Goal: Task Accomplishment & Management: Use online tool/utility

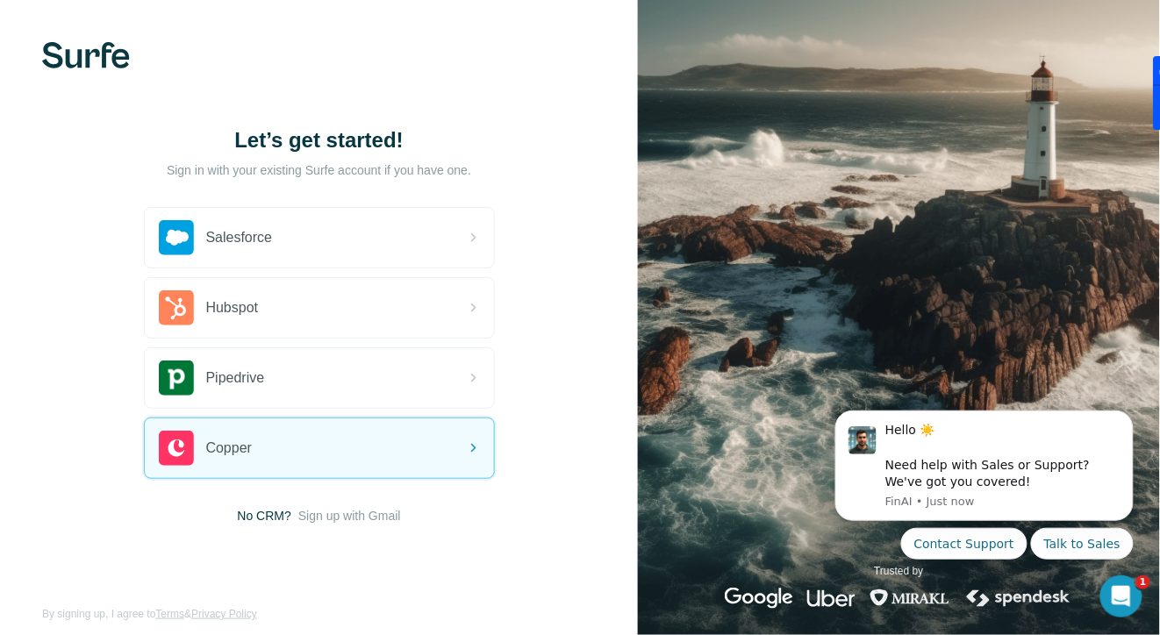
click at [293, 580] on div "Let’s get started! Sign in with your existing Surfe account if you have one. Sa…" at bounding box center [319, 325] width 638 height 651
click at [337, 521] on span "Sign up with Gmail" at bounding box center [349, 516] width 103 height 18
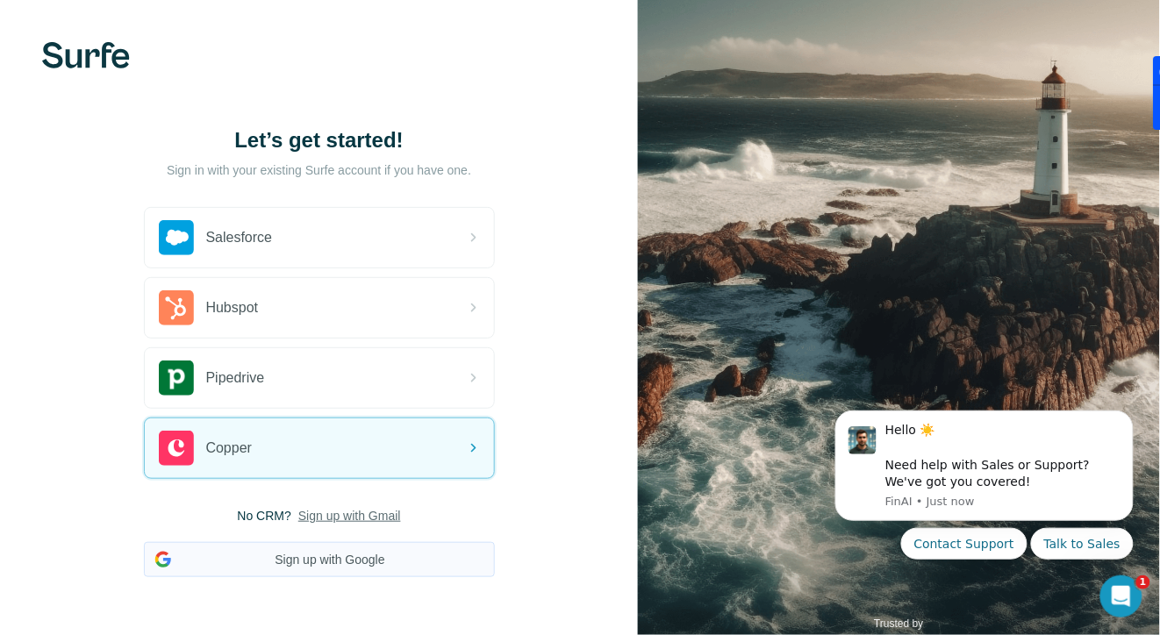
click at [331, 558] on button "Sign up with Google" at bounding box center [319, 559] width 351 height 35
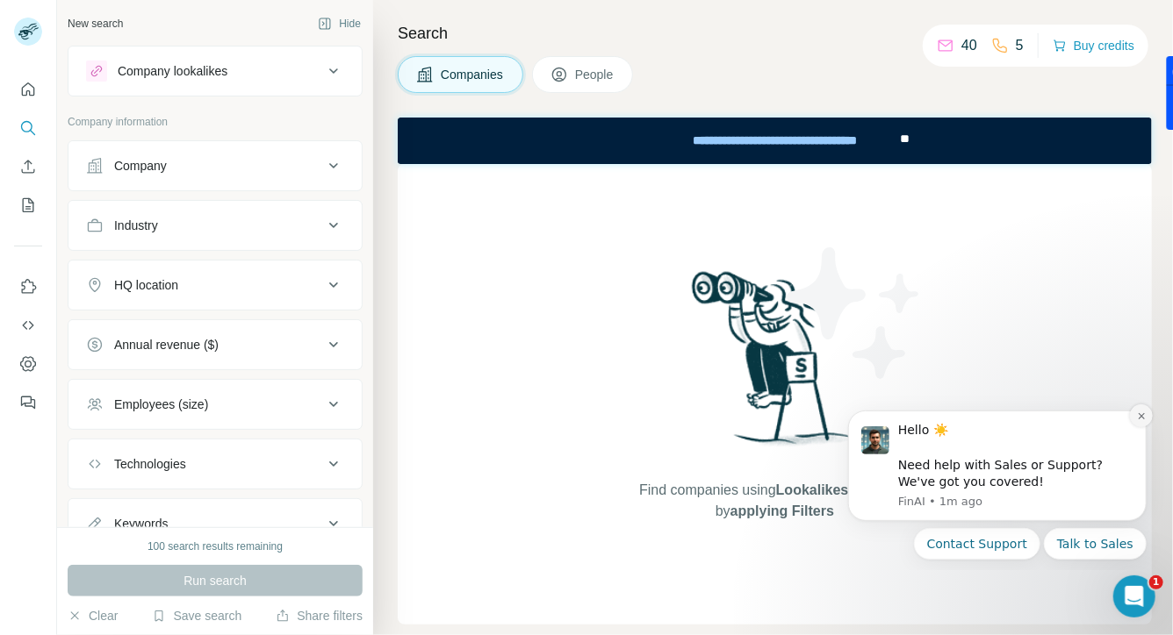
click at [1137, 417] on icon "Dismiss notification" at bounding box center [1141, 416] width 10 height 10
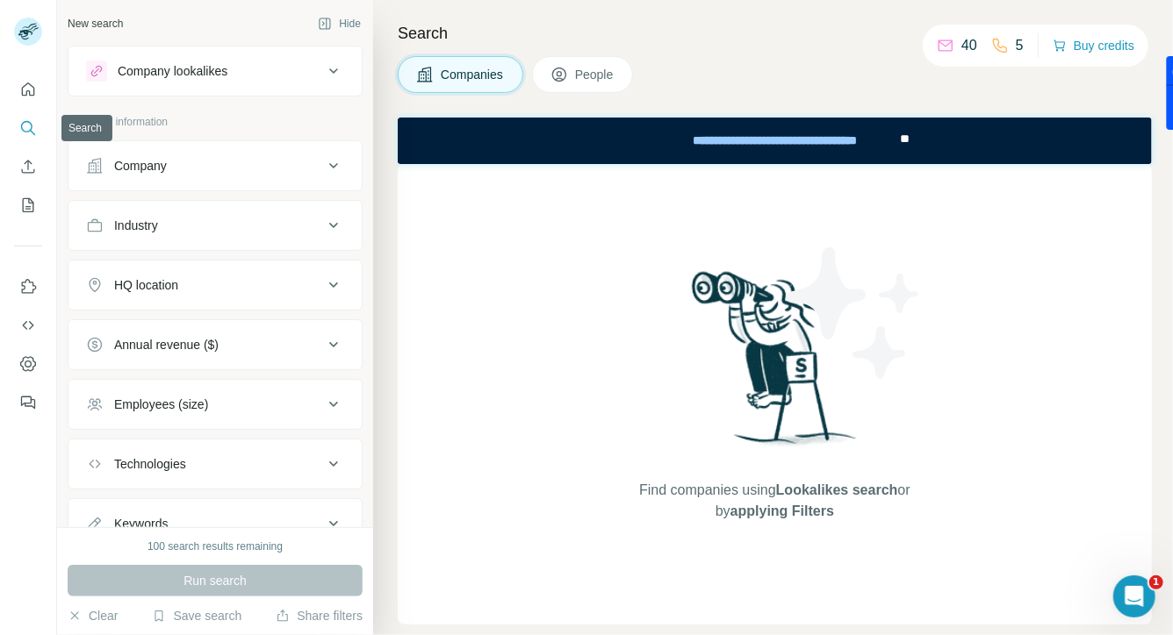
click at [40, 129] on button "Search" at bounding box center [28, 128] width 28 height 32
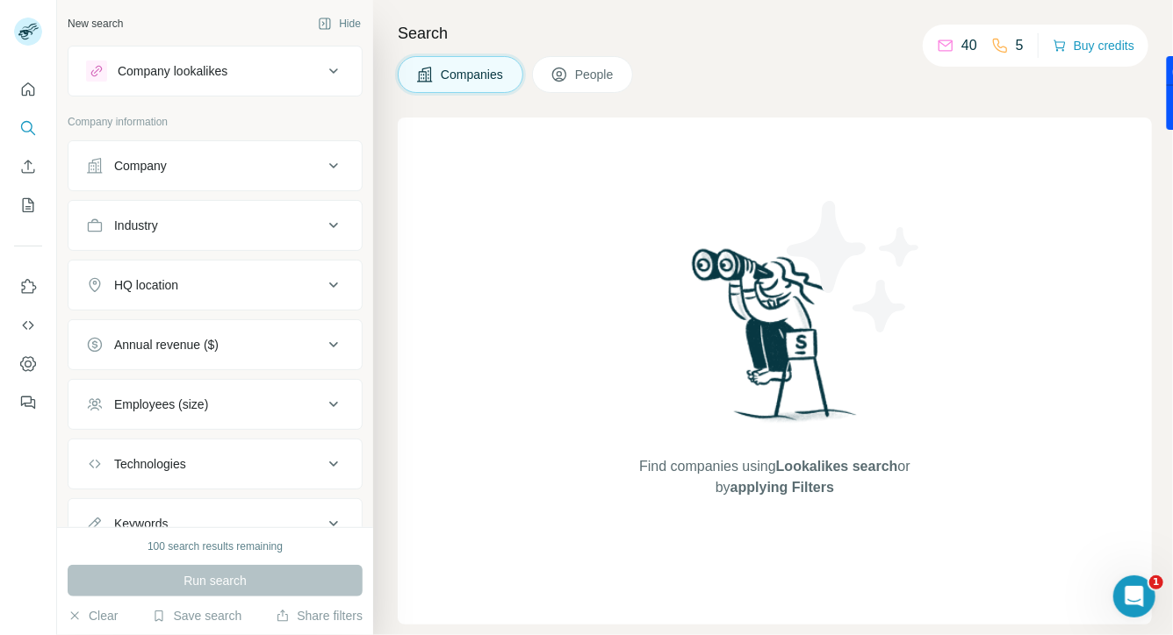
click at [516, 65] on button "Companies" at bounding box center [461, 74] width 126 height 37
click at [332, 166] on button "Company" at bounding box center [214, 166] width 293 height 42
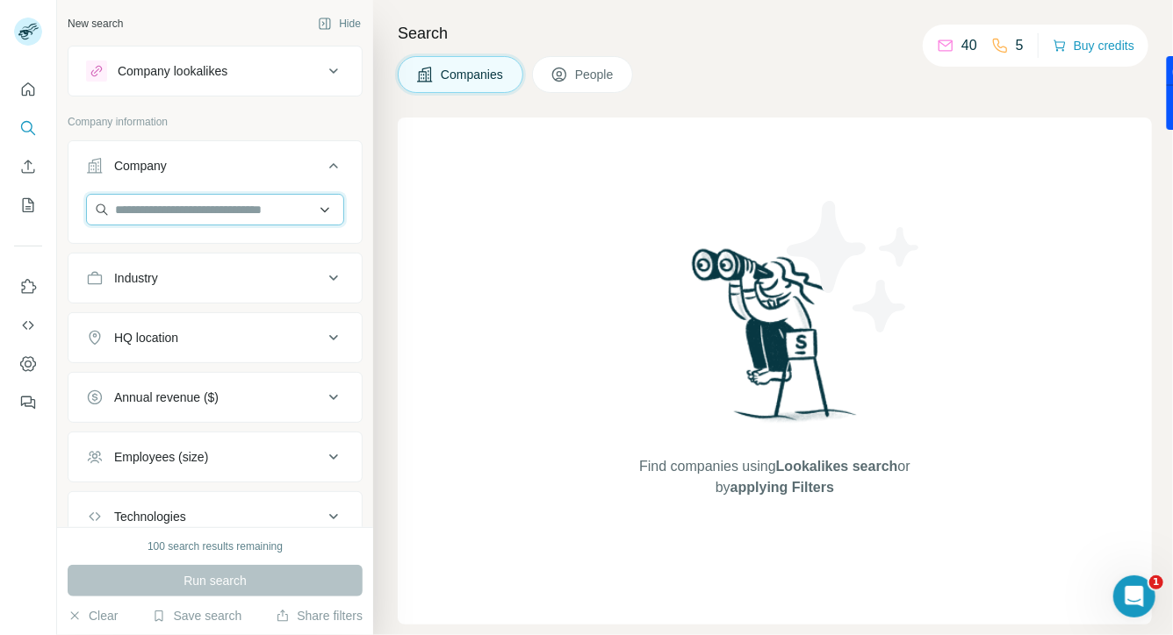
click at [211, 209] on input "text" at bounding box center [215, 210] width 258 height 32
type input "*****"
click at [29, 82] on icon "Quick start" at bounding box center [28, 90] width 18 height 18
click at [36, 93] on icon "Quick start" at bounding box center [28, 90] width 18 height 18
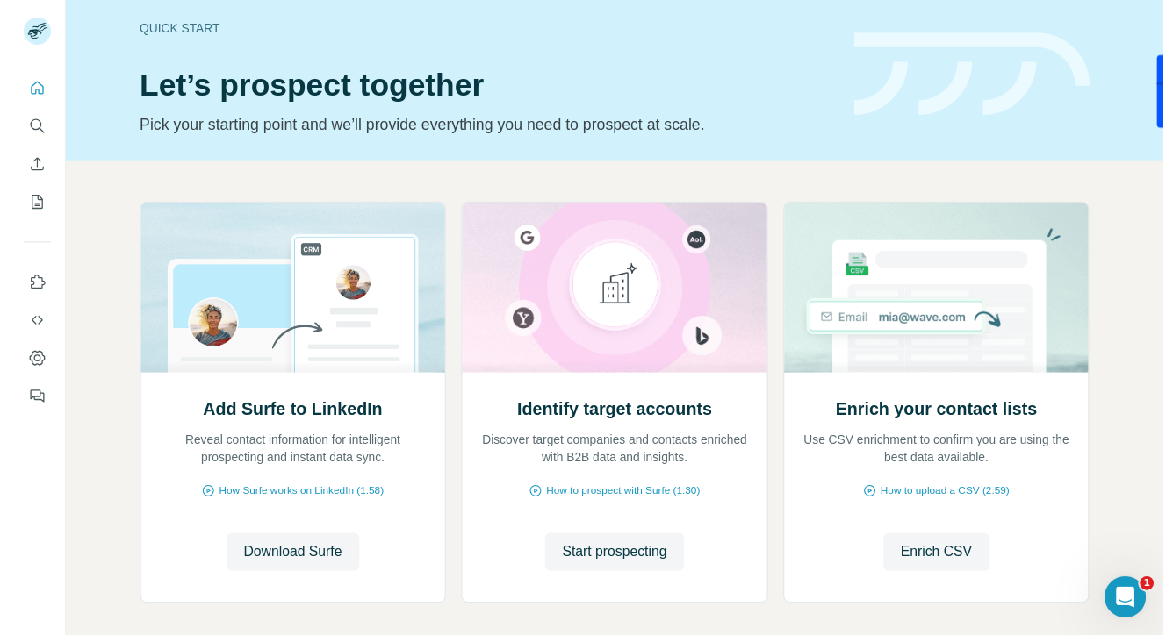
scroll to position [12, 0]
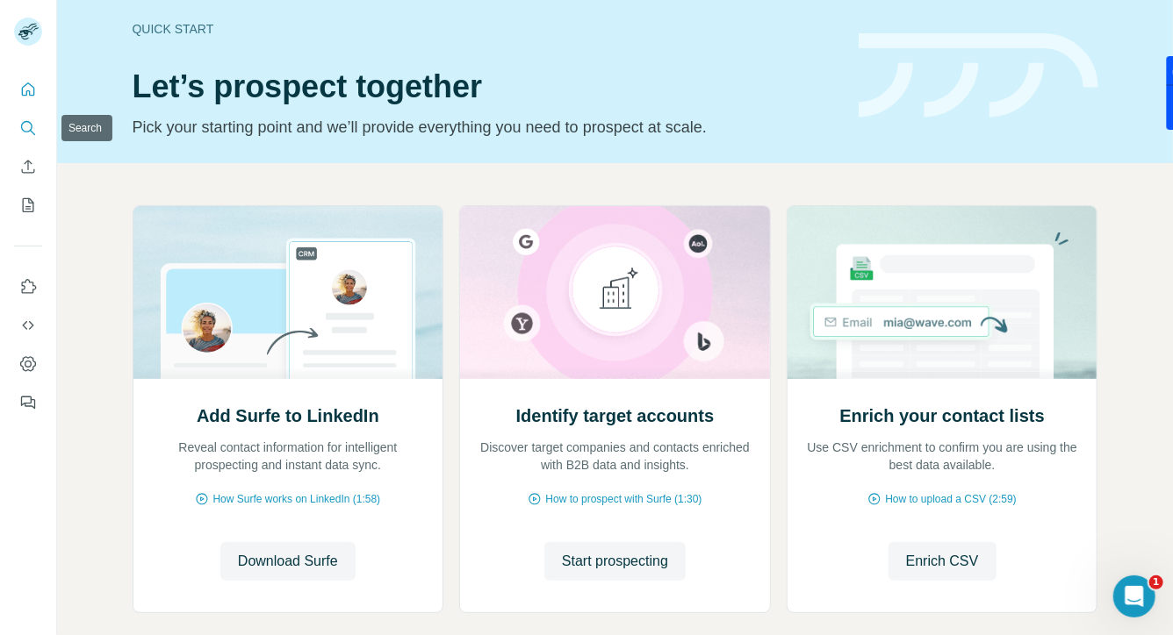
click at [27, 128] on icon "Search" at bounding box center [28, 128] width 18 height 18
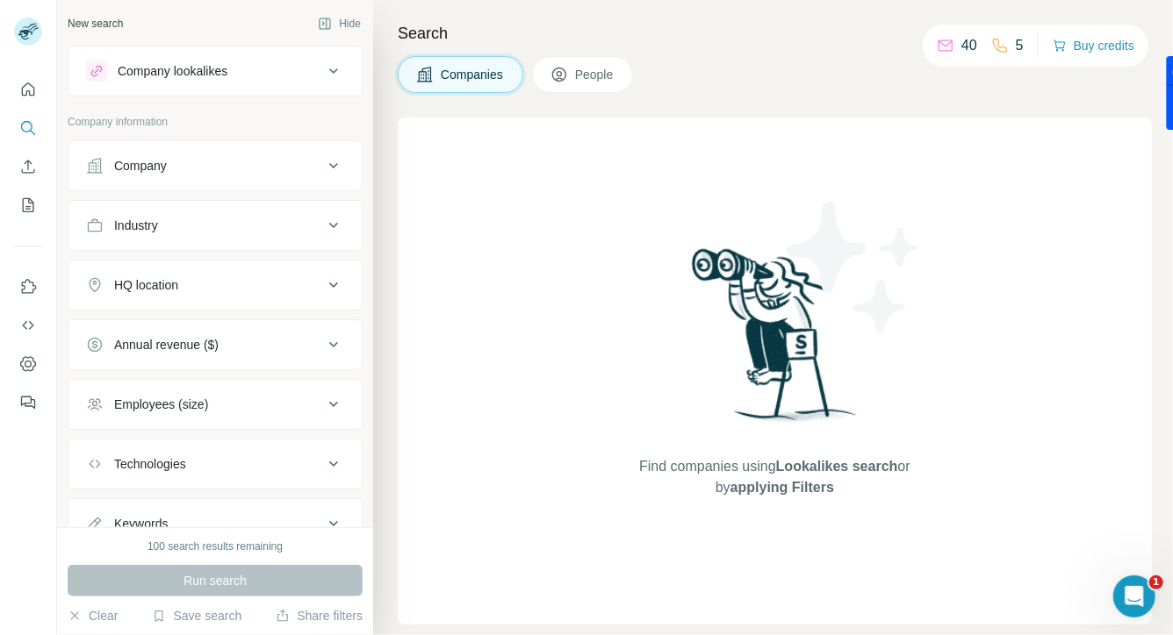
click at [323, 169] on icon at bounding box center [333, 165] width 21 height 21
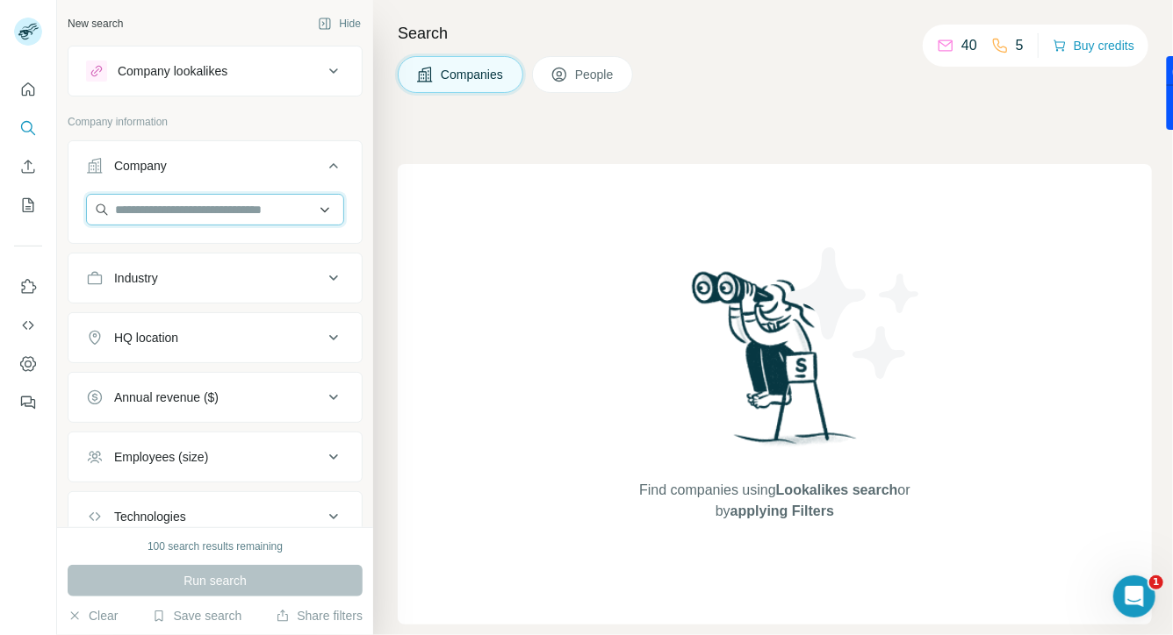
click at [220, 204] on input "text" at bounding box center [215, 210] width 258 height 32
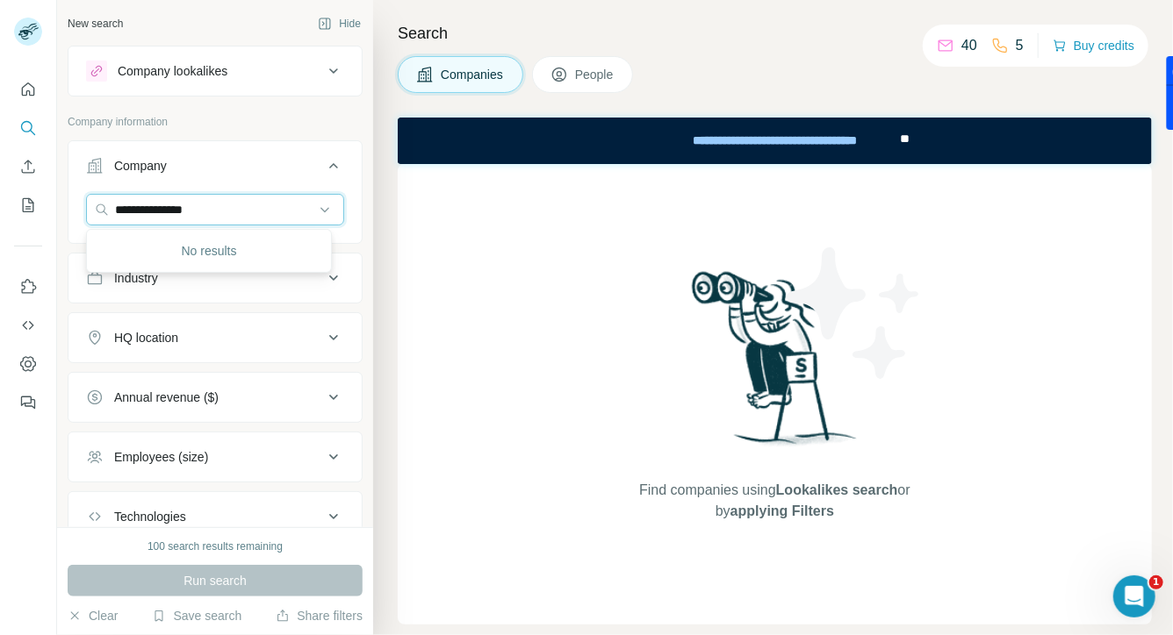
type input "**********"
click at [248, 239] on div "No results" at bounding box center [209, 250] width 238 height 35
click at [242, 215] on input "text" at bounding box center [215, 210] width 258 height 32
type input "*********"
click at [269, 212] on input "*********" at bounding box center [215, 210] width 258 height 32
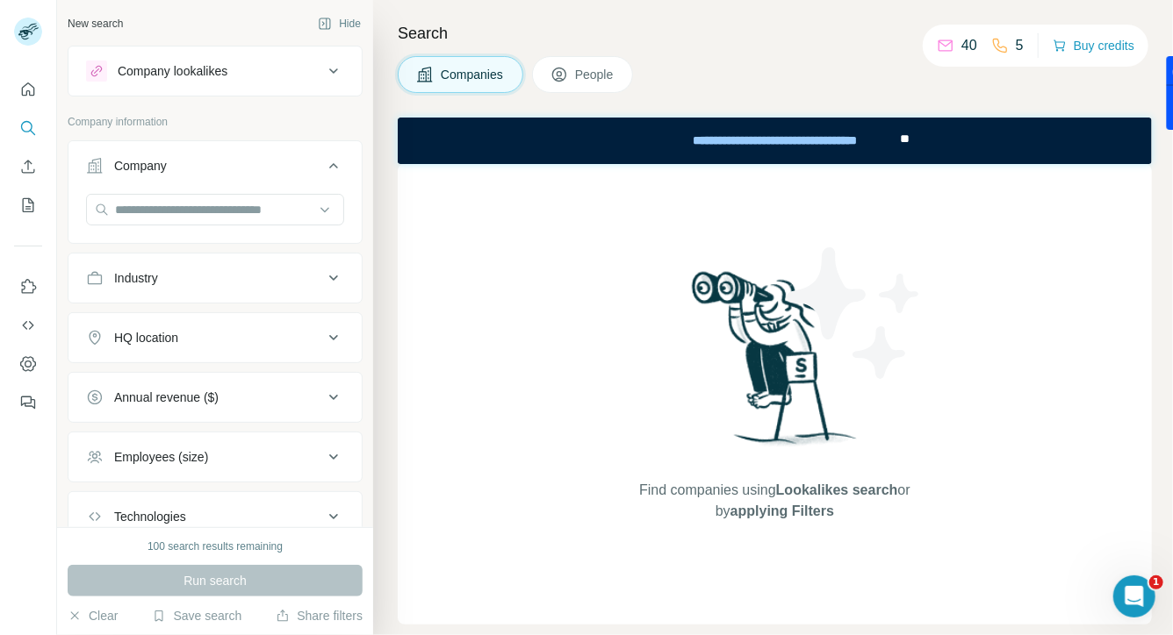
click at [172, 140] on div "Company" at bounding box center [215, 192] width 295 height 104
click at [20, 87] on icon "Quick start" at bounding box center [28, 90] width 18 height 18
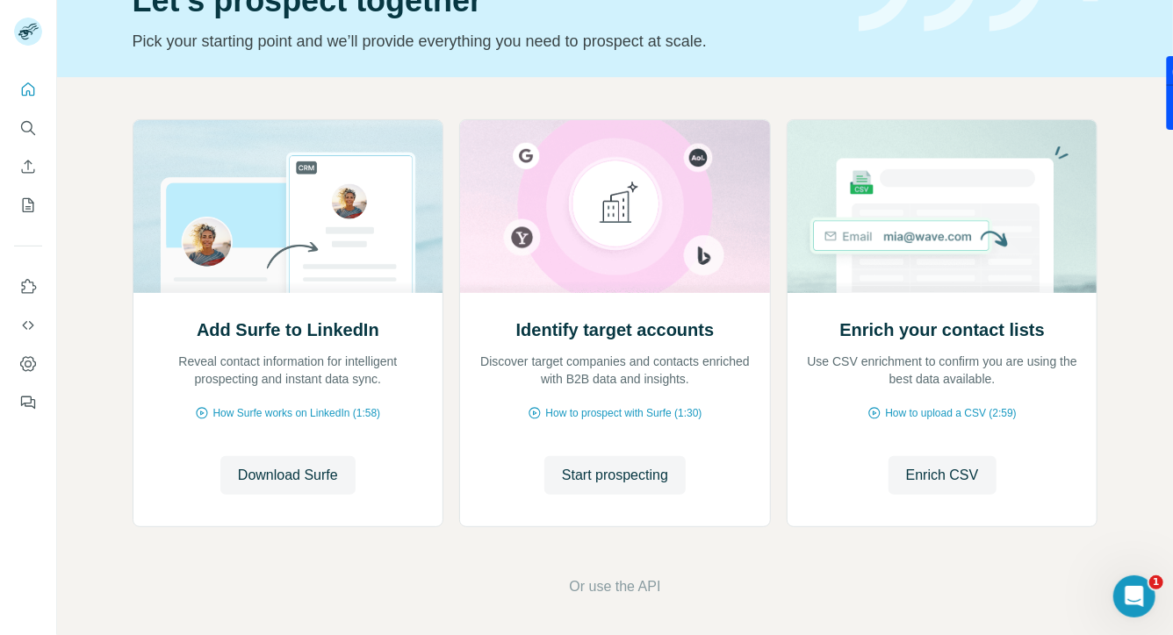
scroll to position [102, 0]
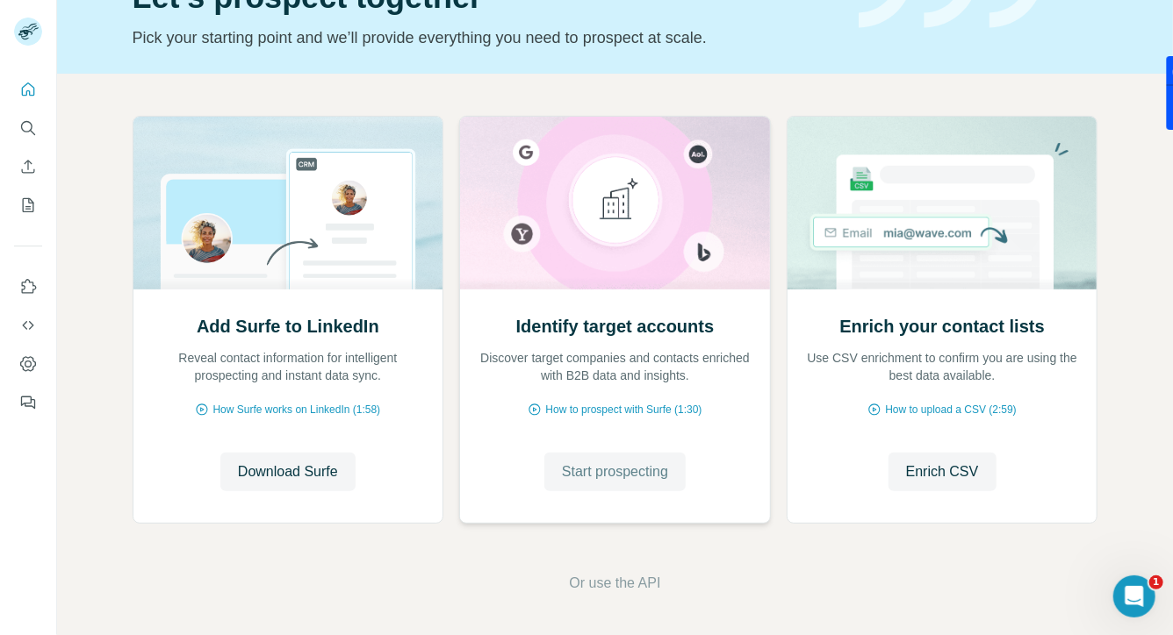
click at [612, 470] on span "Start prospecting" at bounding box center [615, 472] width 106 height 21
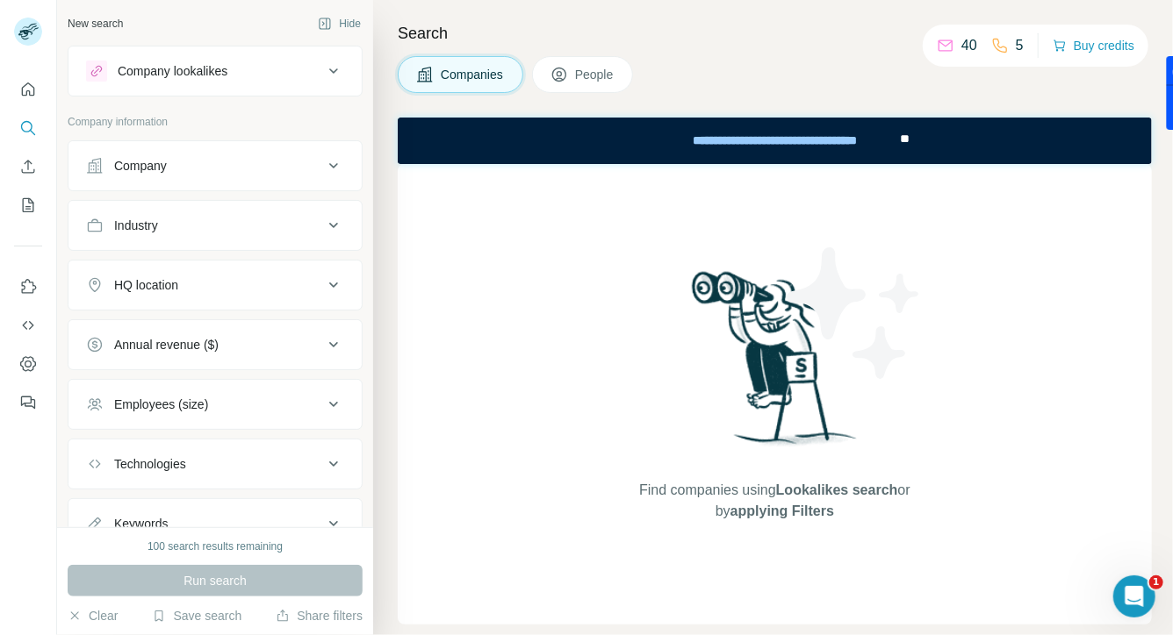
click at [594, 64] on button "People" at bounding box center [583, 74] width 102 height 37
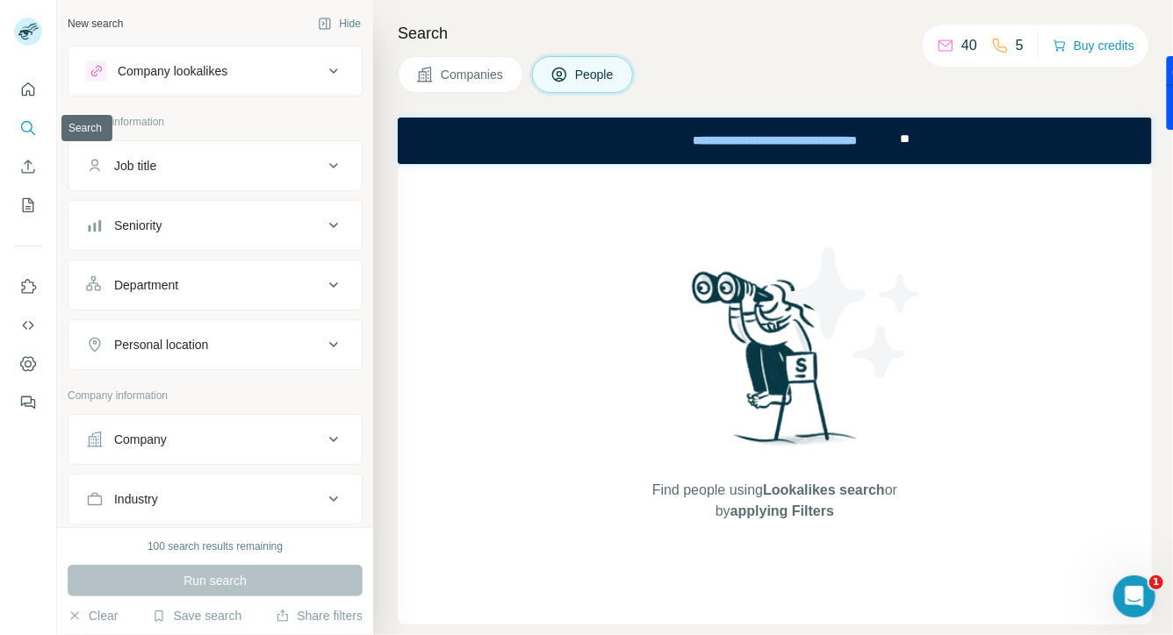
click at [20, 111] on nav at bounding box center [28, 147] width 28 height 147
click at [22, 98] on button "Quick start" at bounding box center [28, 90] width 28 height 32
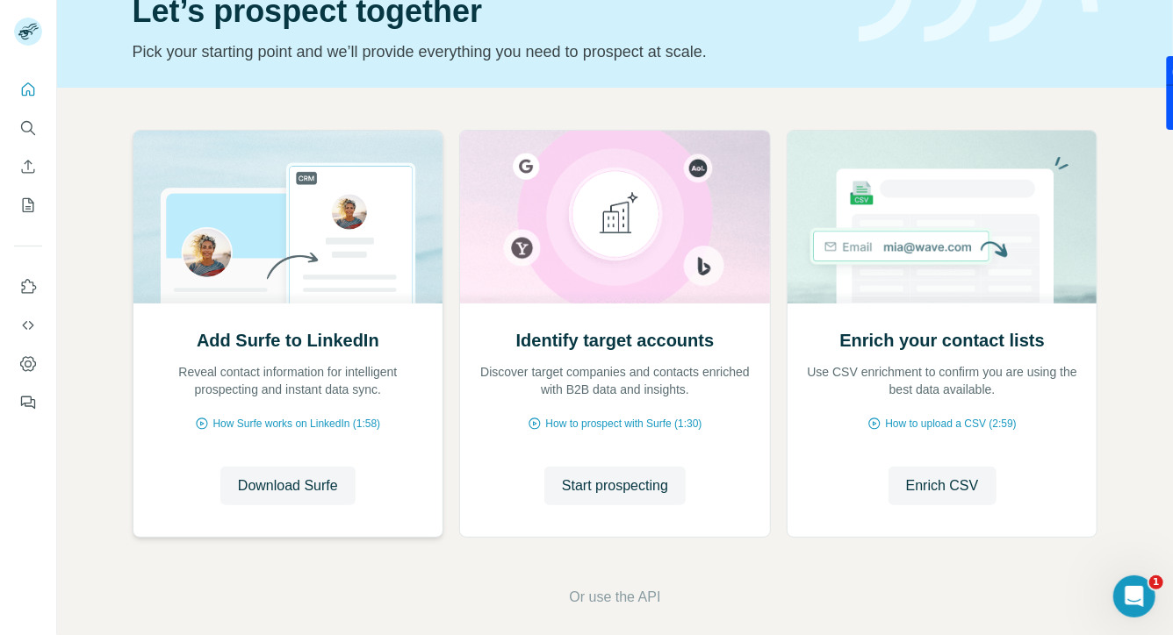
scroll to position [94, 0]
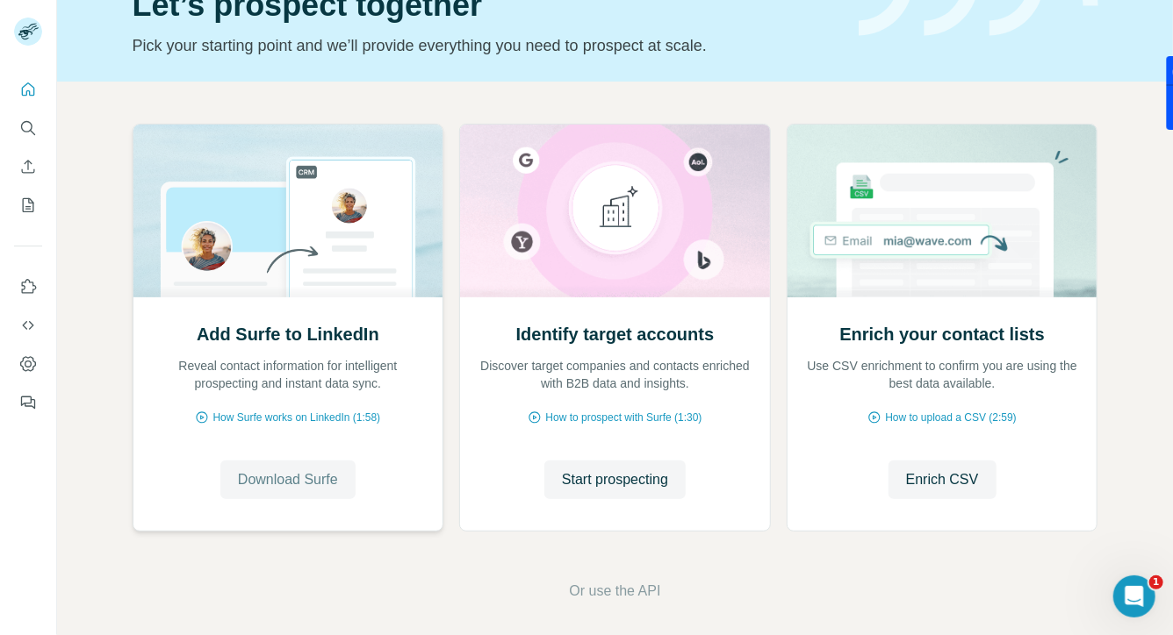
click at [324, 471] on span "Download Surfe" at bounding box center [288, 480] width 100 height 21
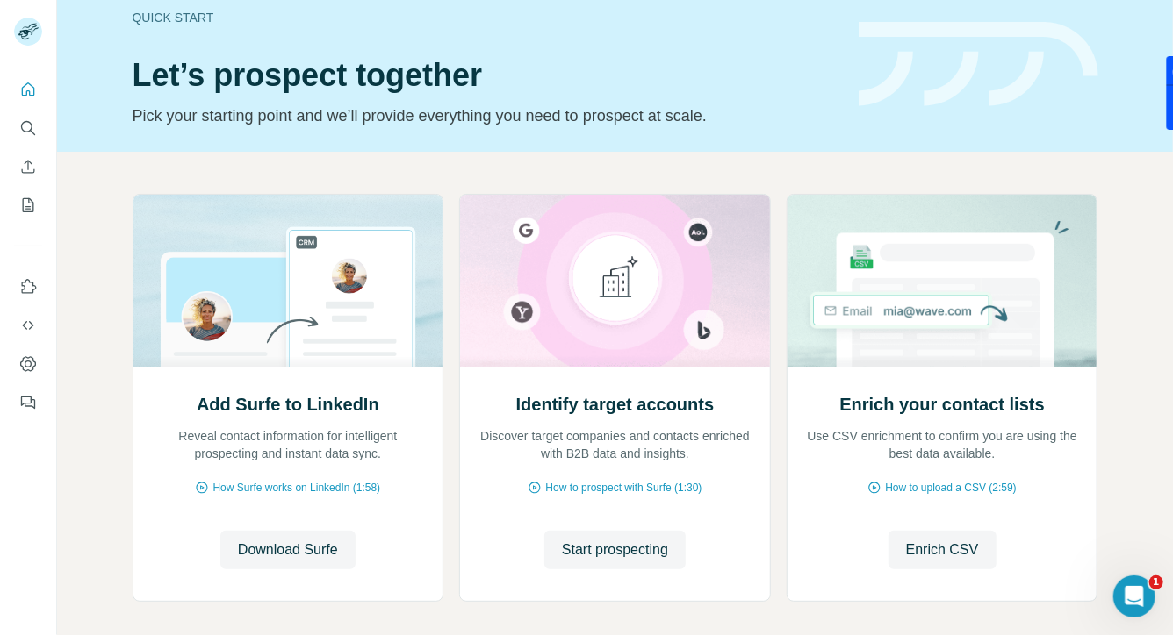
scroll to position [0, 0]
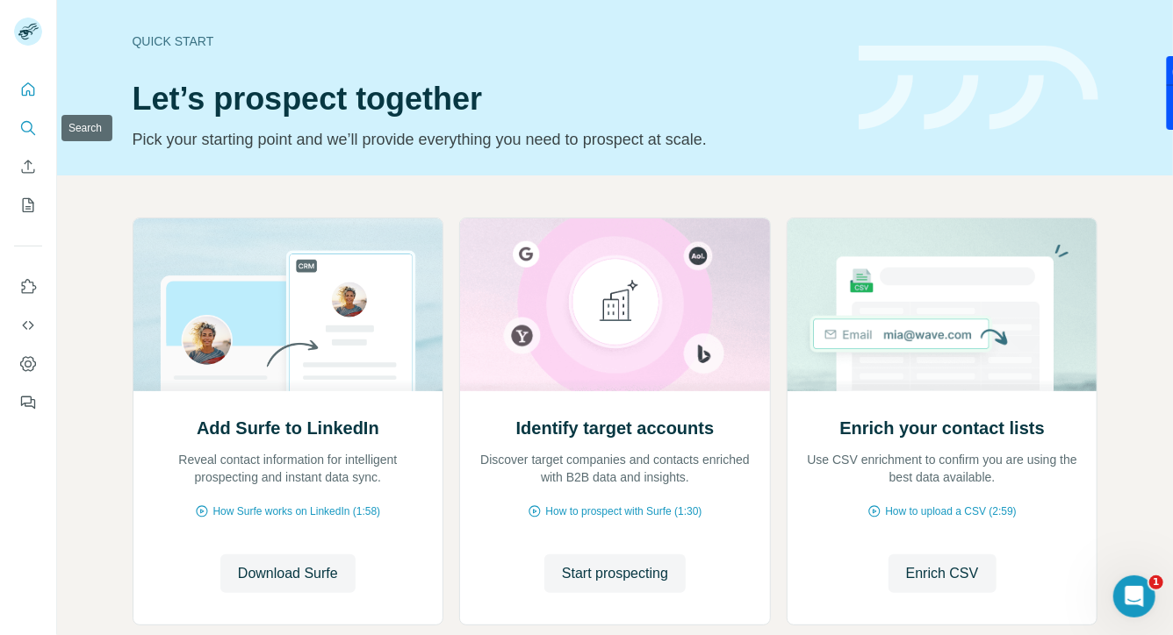
click at [36, 140] on button "Search" at bounding box center [28, 128] width 28 height 32
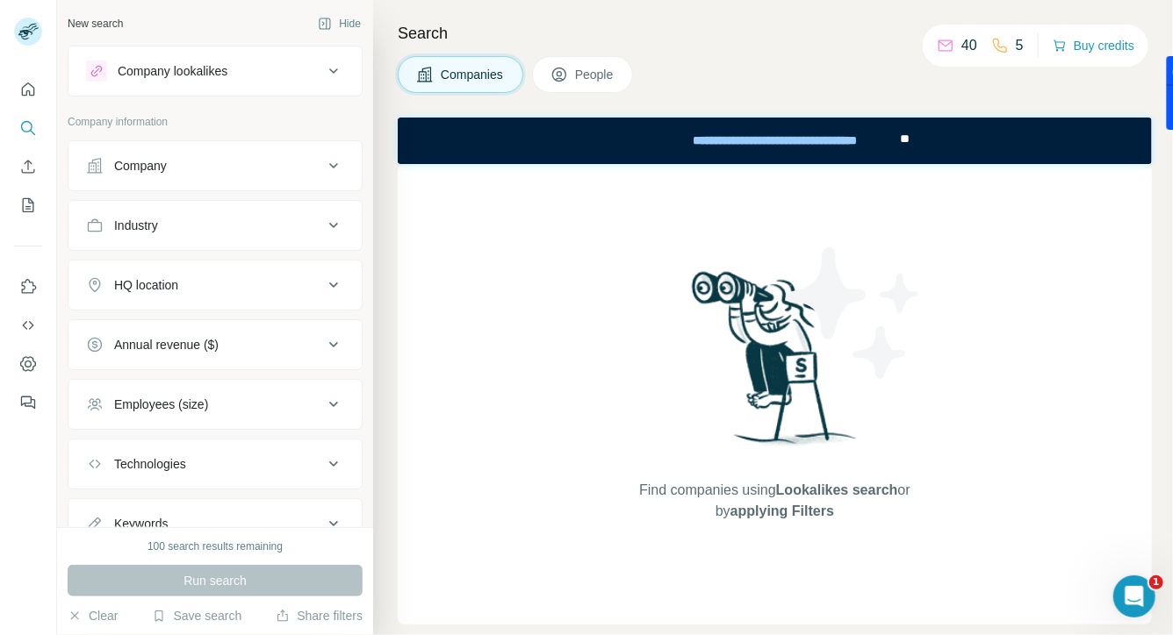
click at [326, 227] on icon at bounding box center [333, 225] width 21 height 21
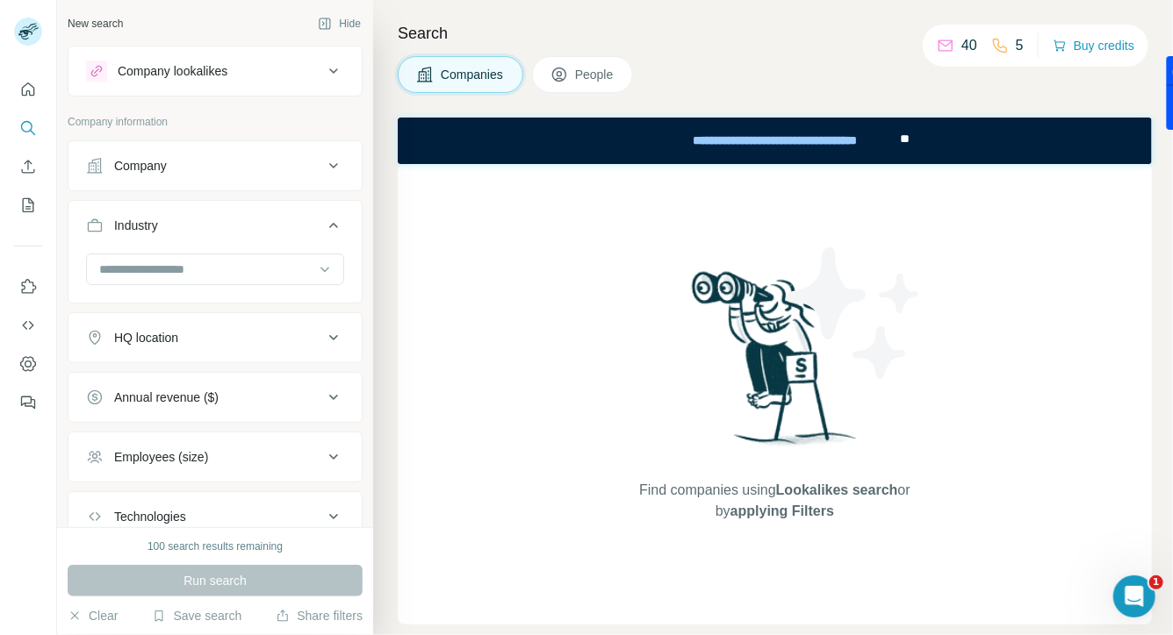
click at [325, 227] on icon at bounding box center [333, 225] width 21 height 21
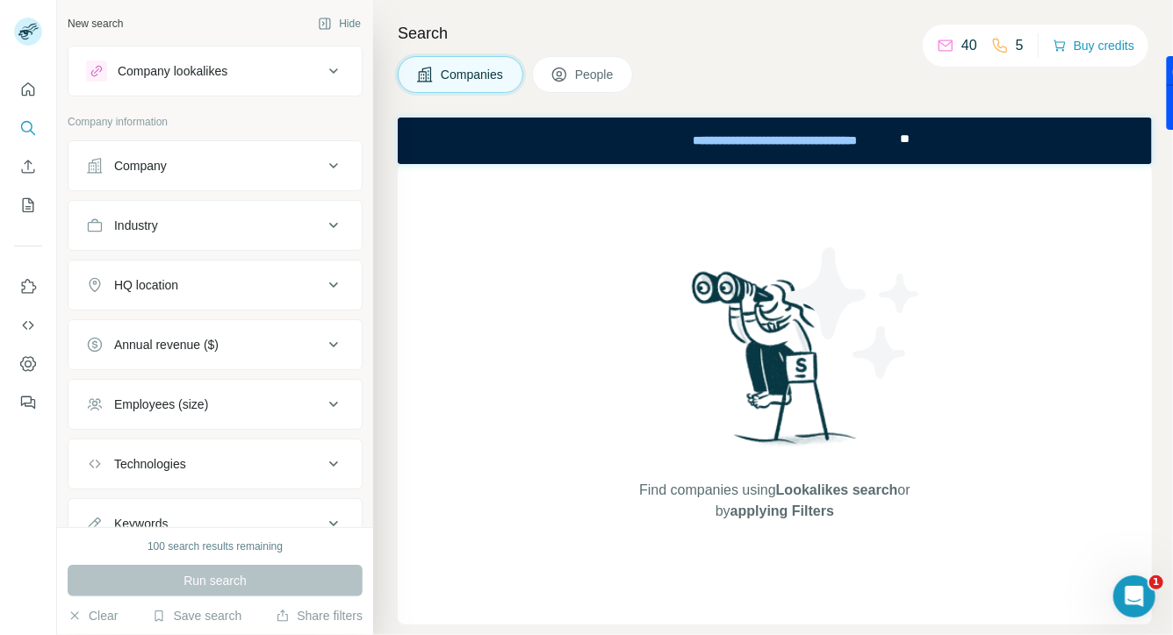
click at [323, 145] on button "Company" at bounding box center [214, 166] width 293 height 42
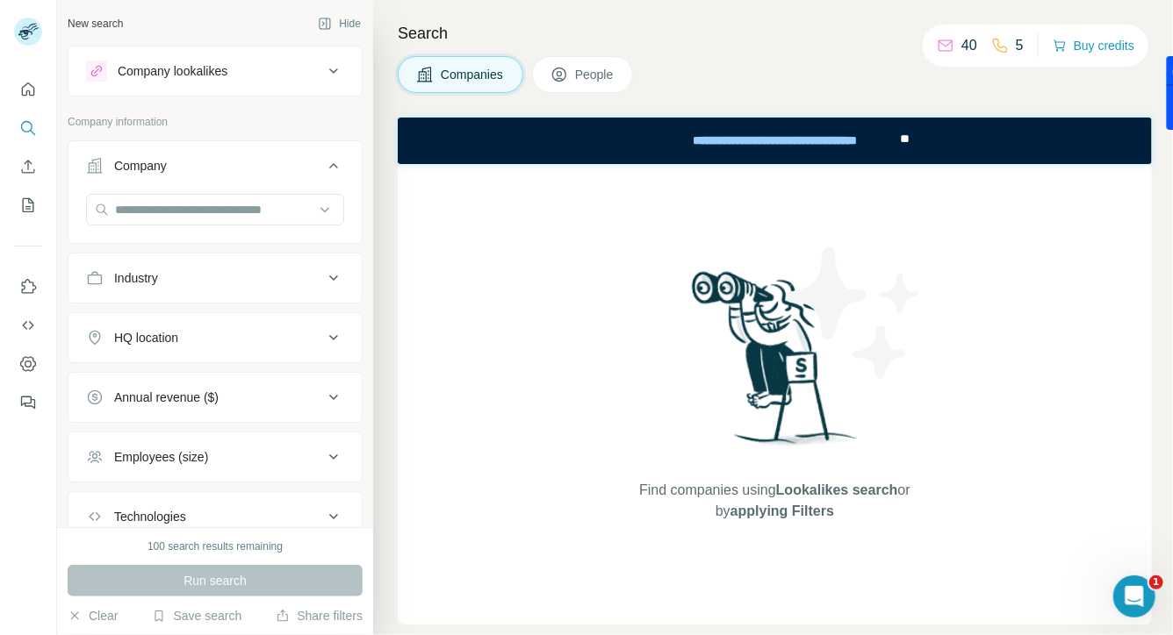
click at [323, 154] on button "Company" at bounding box center [214, 169] width 293 height 49
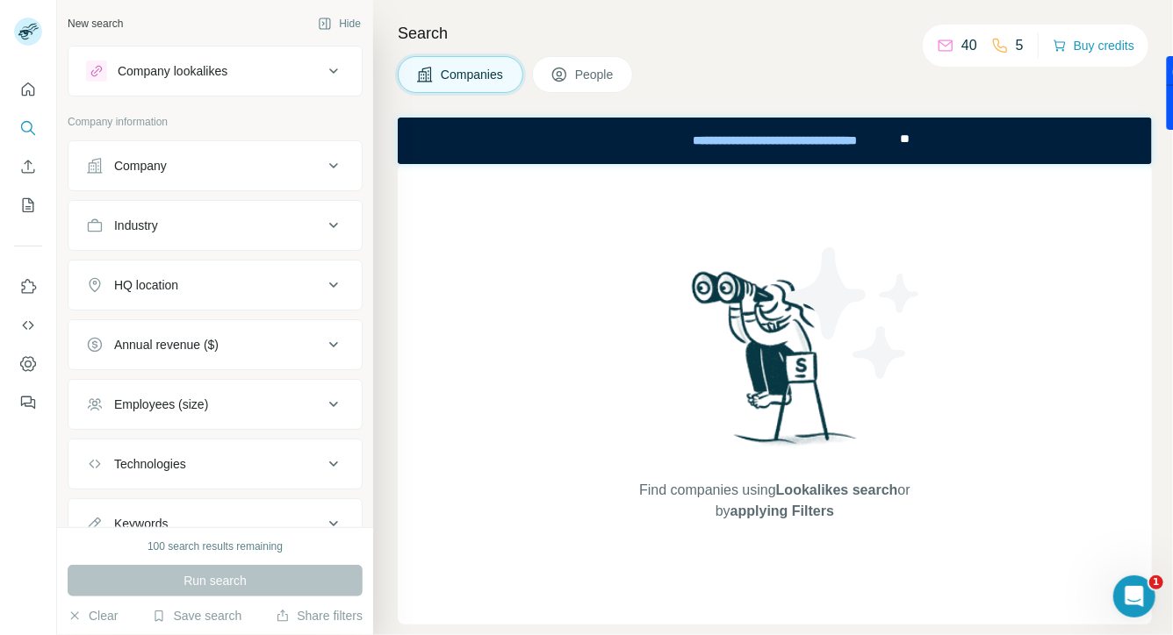
click at [323, 63] on icon at bounding box center [333, 71] width 21 height 21
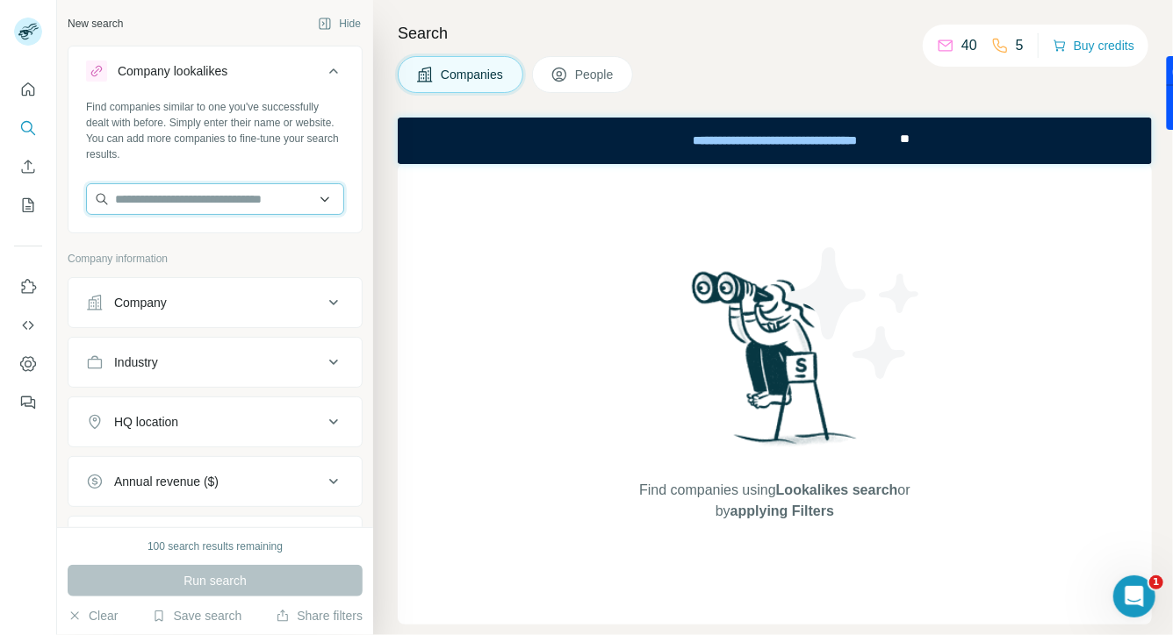
click at [220, 207] on input "text" at bounding box center [215, 199] width 258 height 32
type input "**********"
click at [138, 305] on div "Company" at bounding box center [140, 303] width 53 height 18
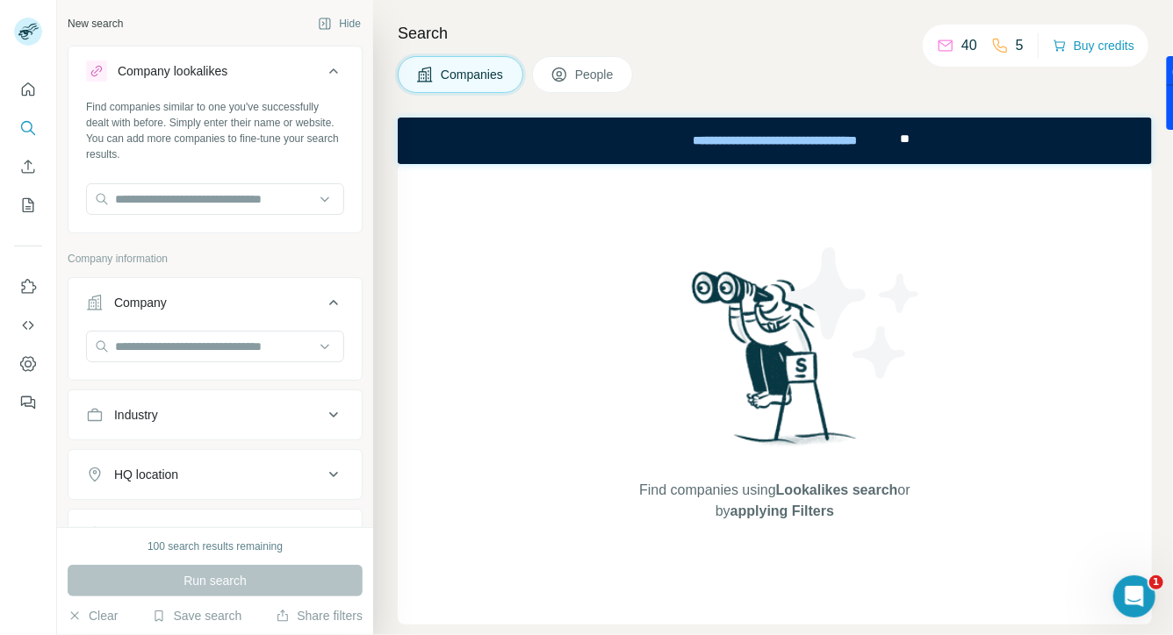
click at [241, 183] on div "Find companies similar to one you've successfully dealt with before. Simply ent…" at bounding box center [214, 164] width 293 height 130
click at [237, 190] on input "text" at bounding box center [215, 199] width 258 height 32
paste input "**********"
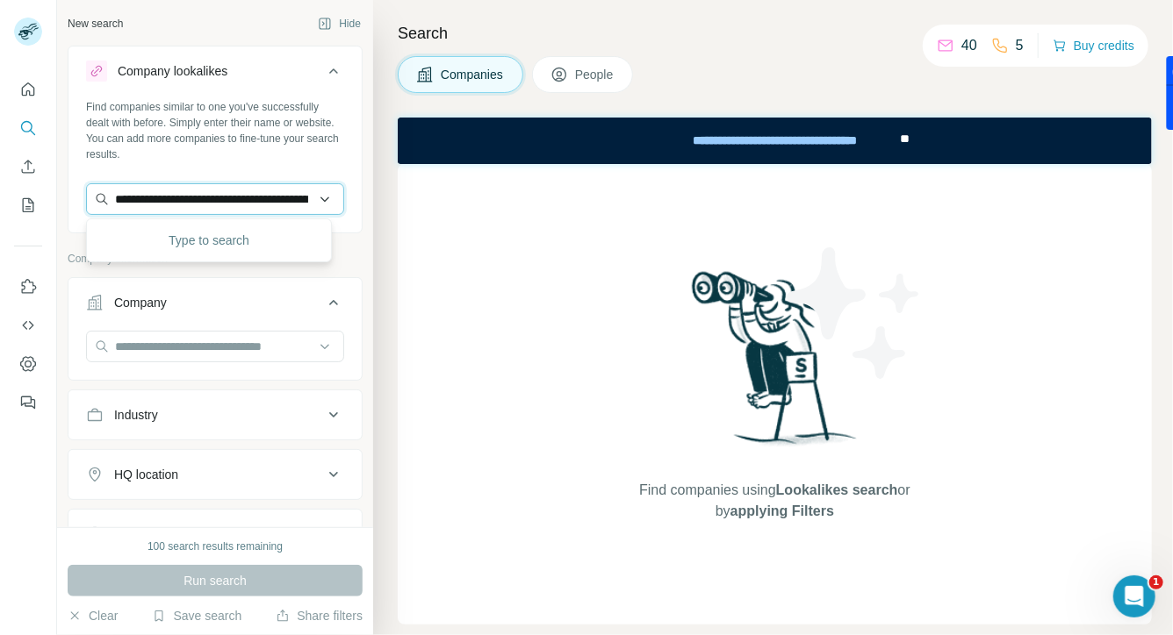
scroll to position [0, 103]
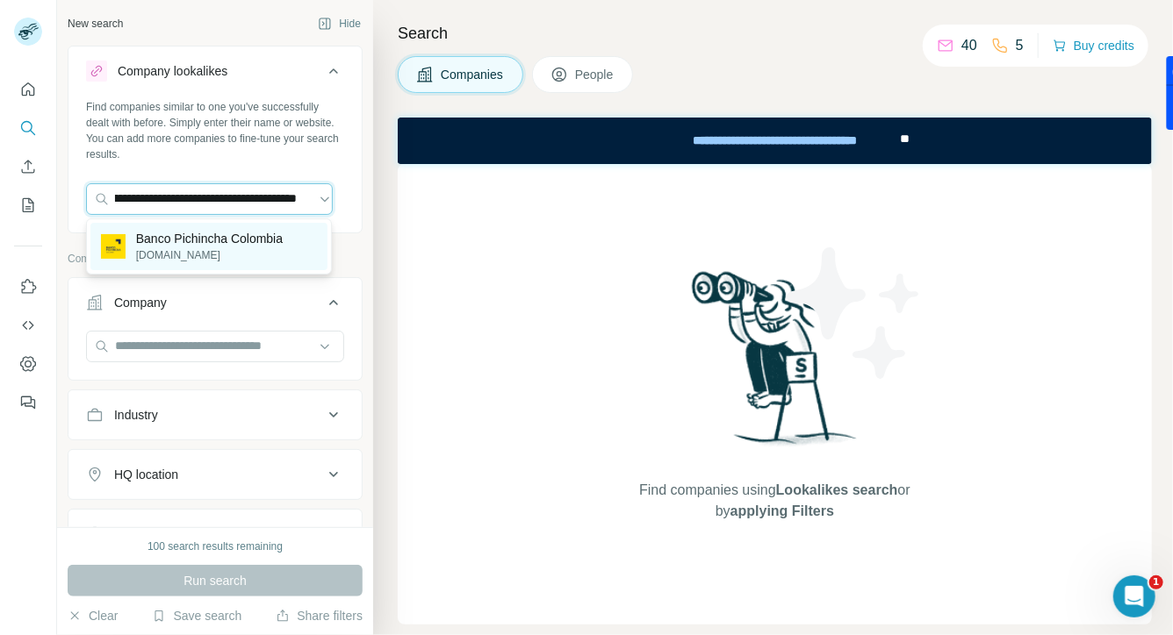
type input "**********"
click at [209, 237] on p "Banco Pichincha Colombia" at bounding box center [209, 239] width 147 height 18
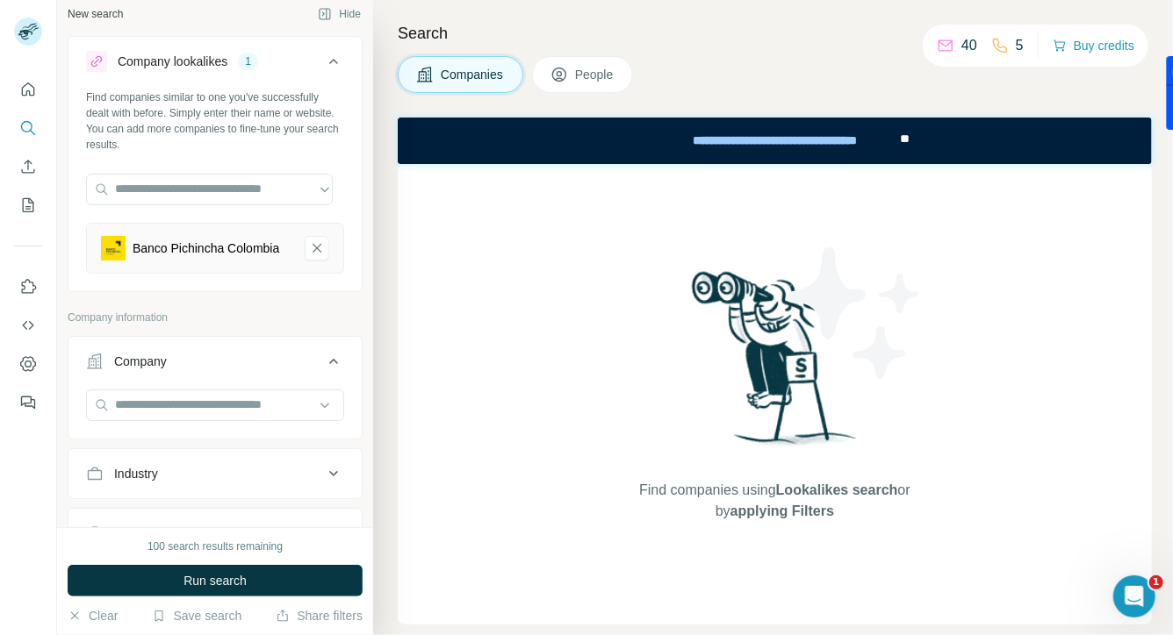
scroll to position [26, 0]
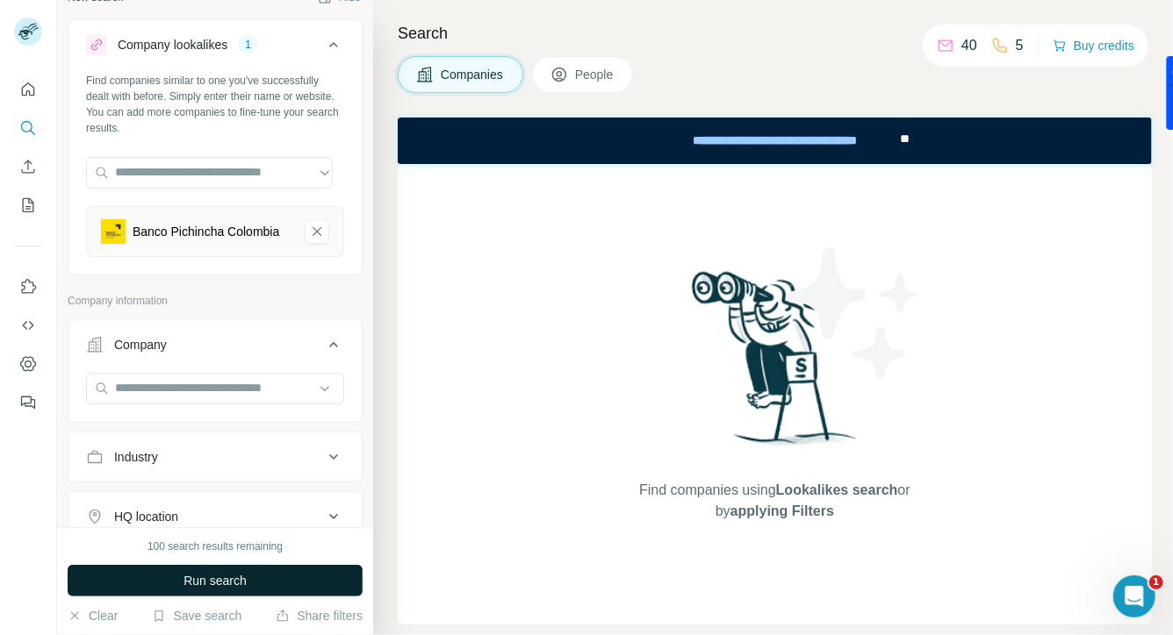
click at [157, 582] on button "Run search" at bounding box center [215, 581] width 295 height 32
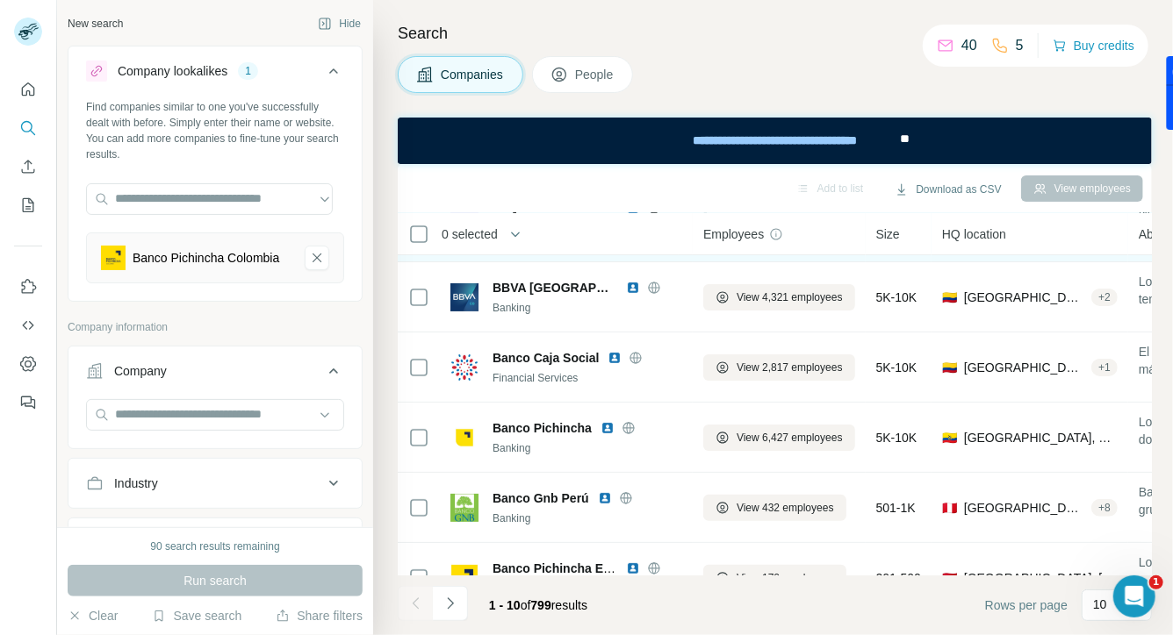
scroll to position [262, 0]
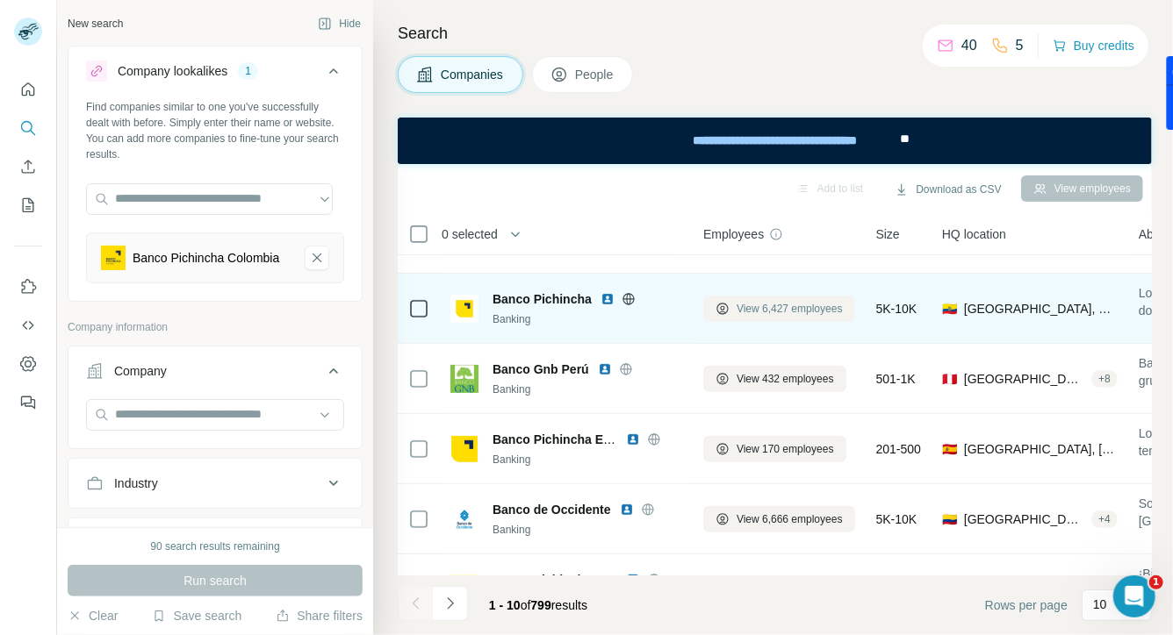
click at [777, 306] on span "View 6,427 employees" at bounding box center [789, 309] width 106 height 16
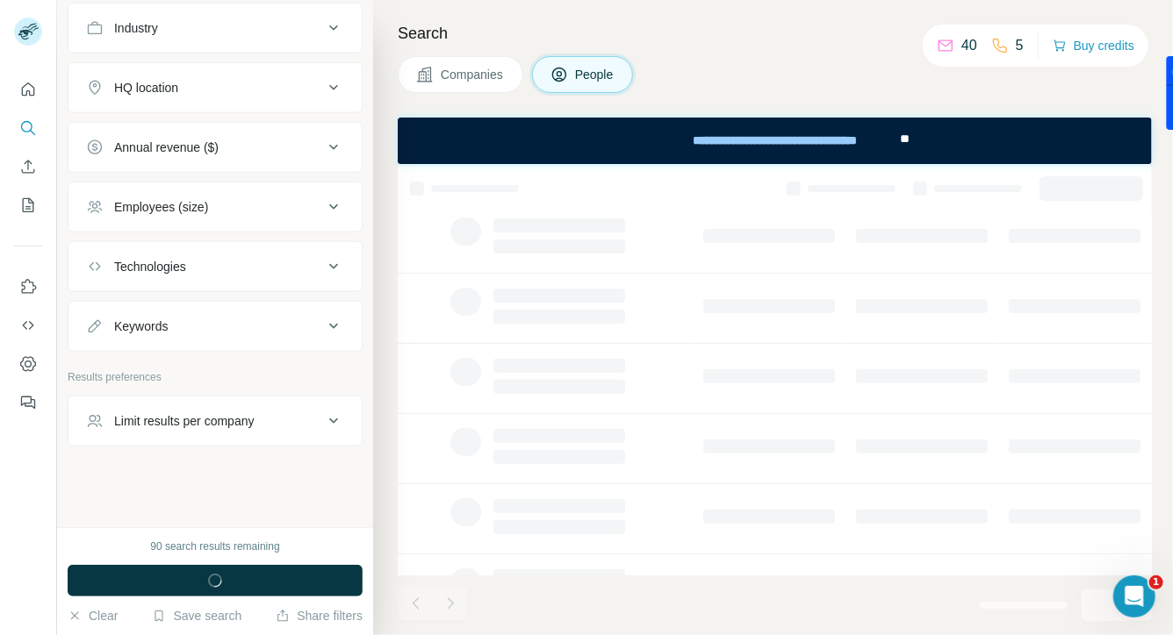
scroll to position [328, 0]
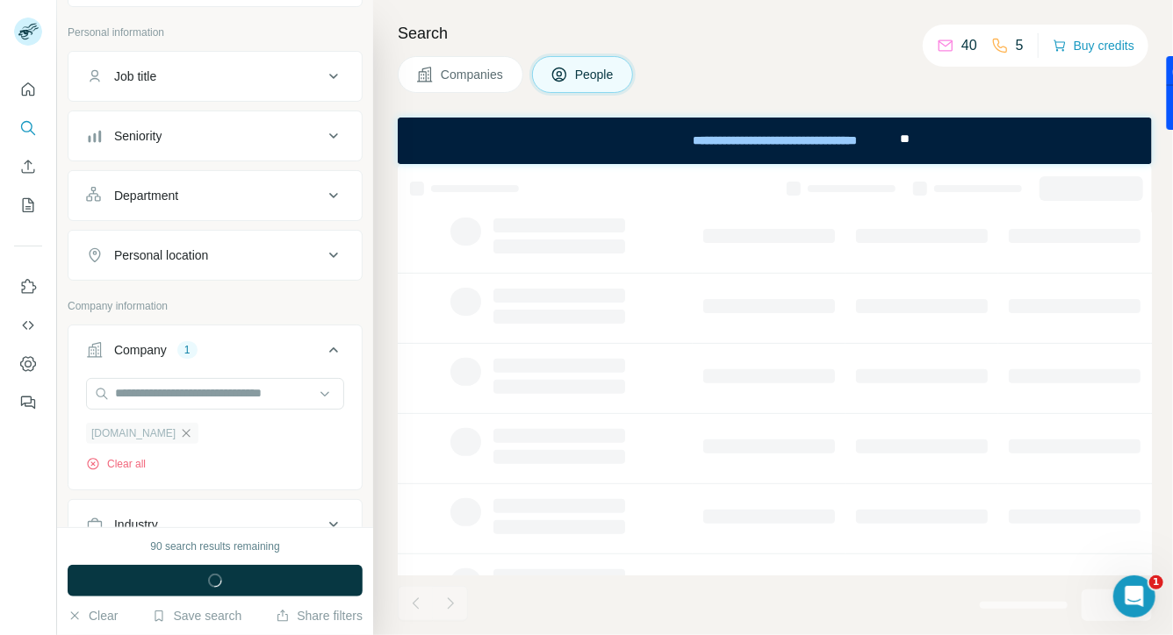
click at [179, 441] on icon "button" at bounding box center [186, 434] width 14 height 14
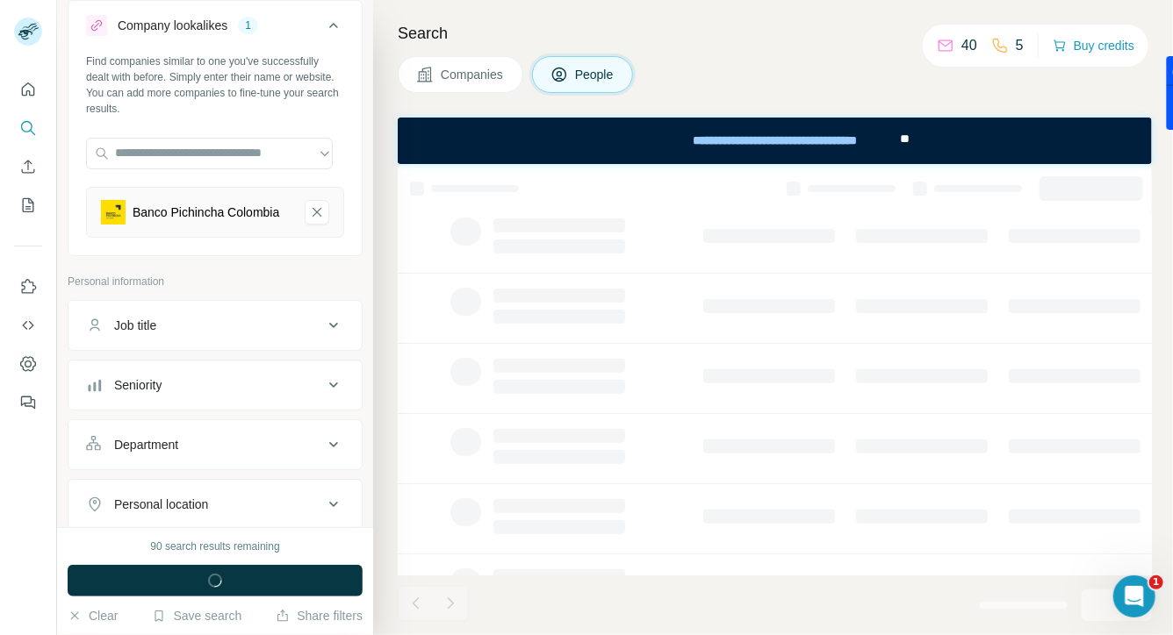
scroll to position [0, 0]
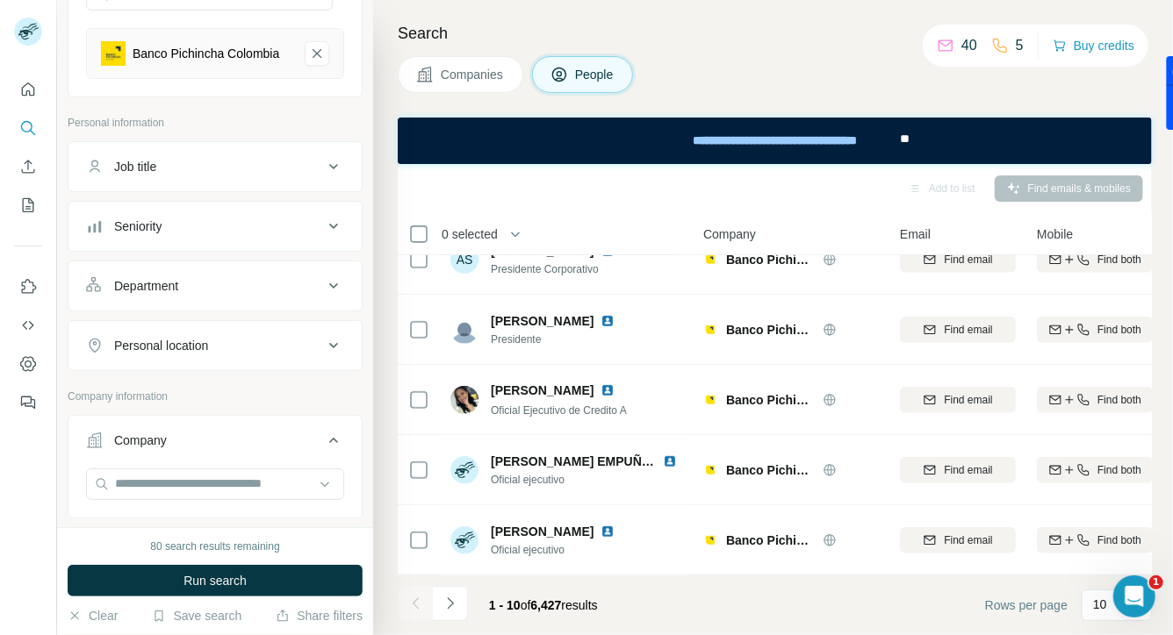
scroll to position [175, 0]
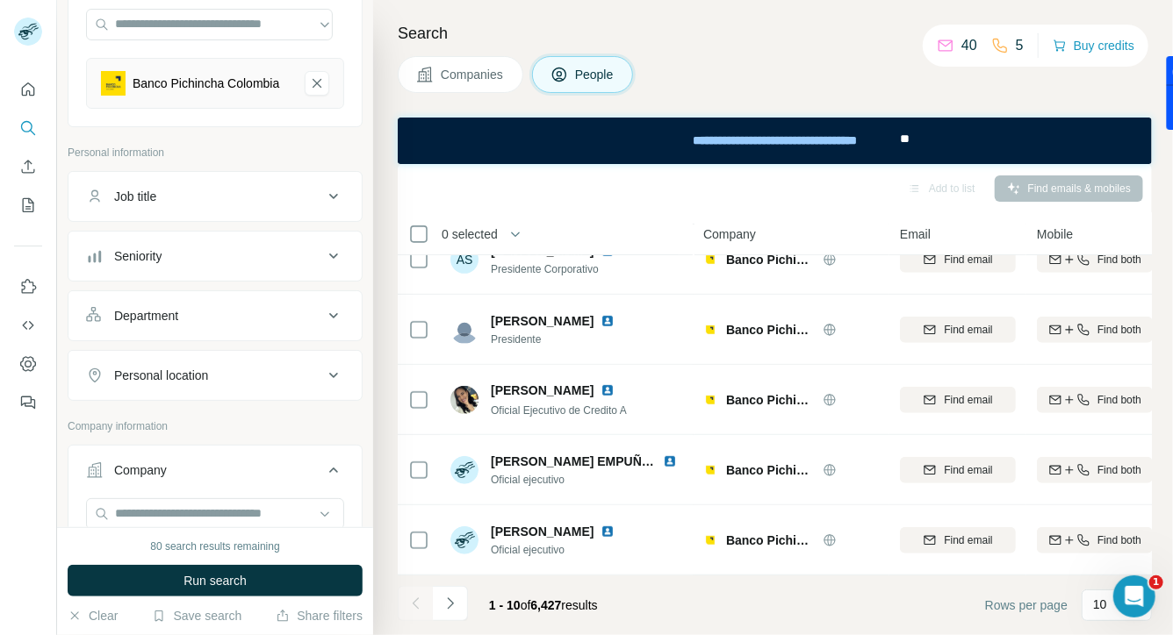
click at [323, 207] on icon at bounding box center [333, 196] width 21 height 21
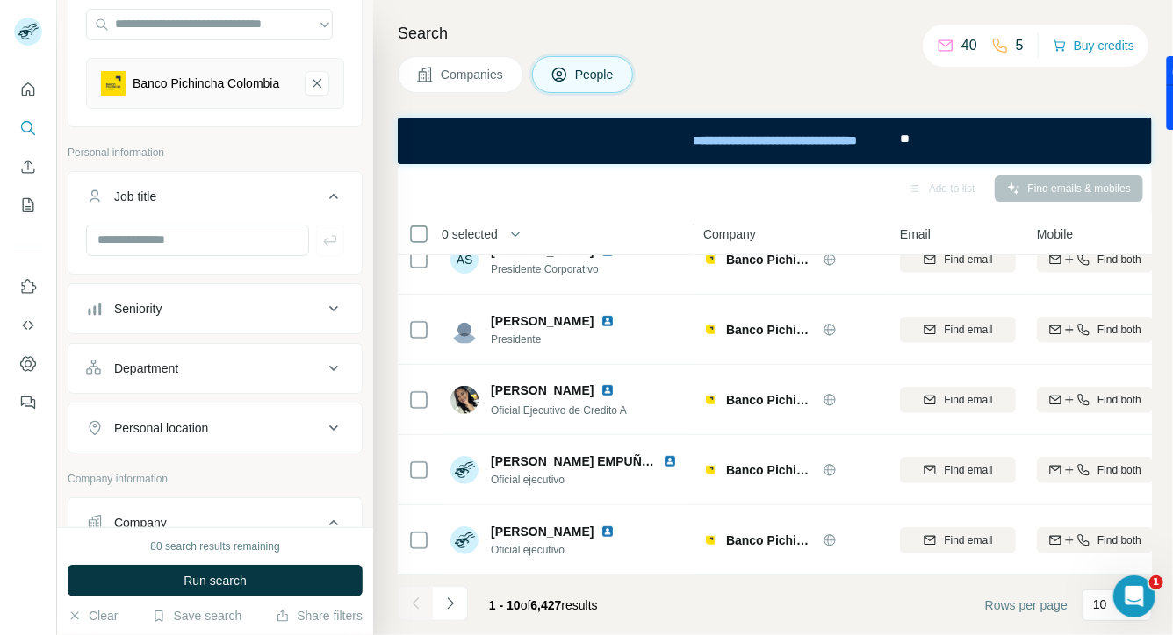
click at [323, 313] on icon at bounding box center [333, 308] width 21 height 21
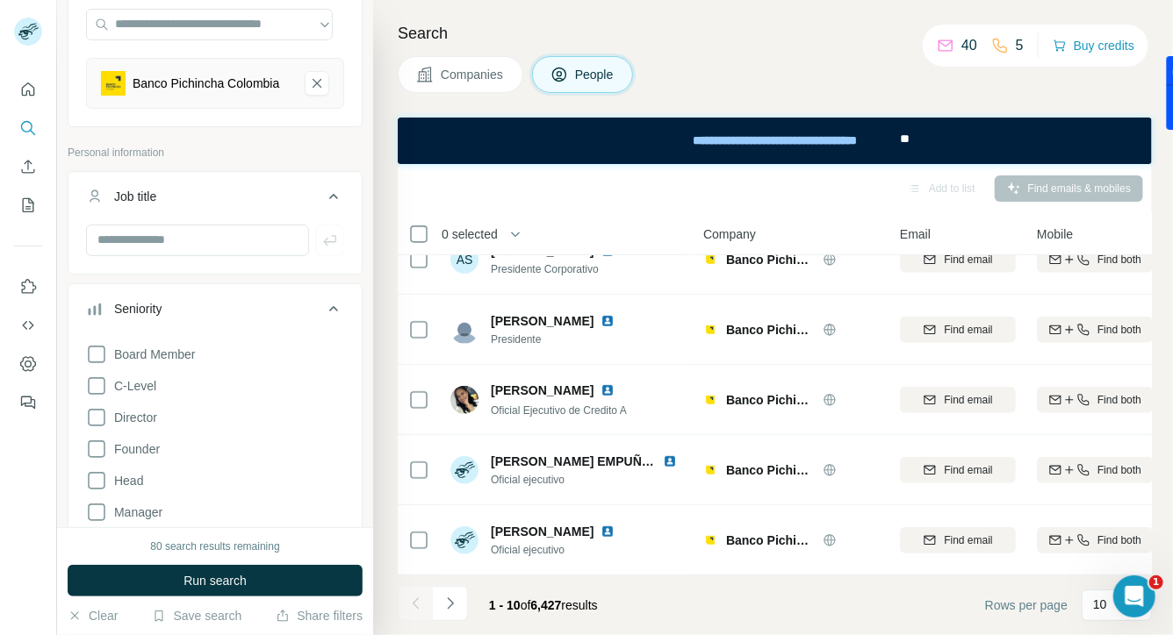
click at [323, 313] on icon at bounding box center [333, 308] width 21 height 21
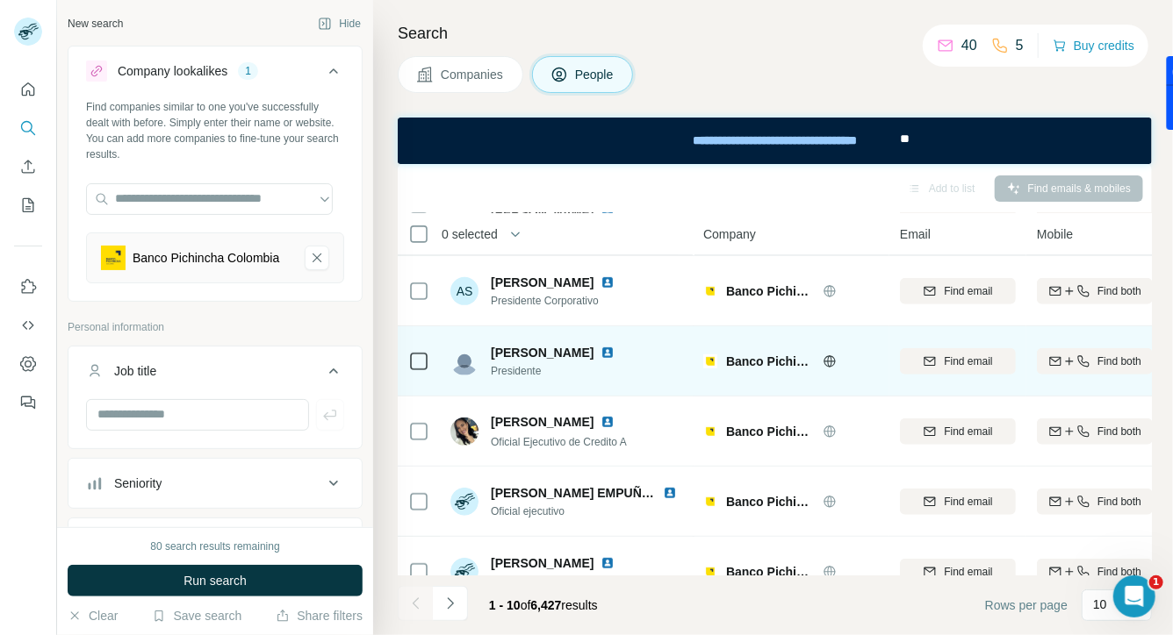
scroll to position [390, 0]
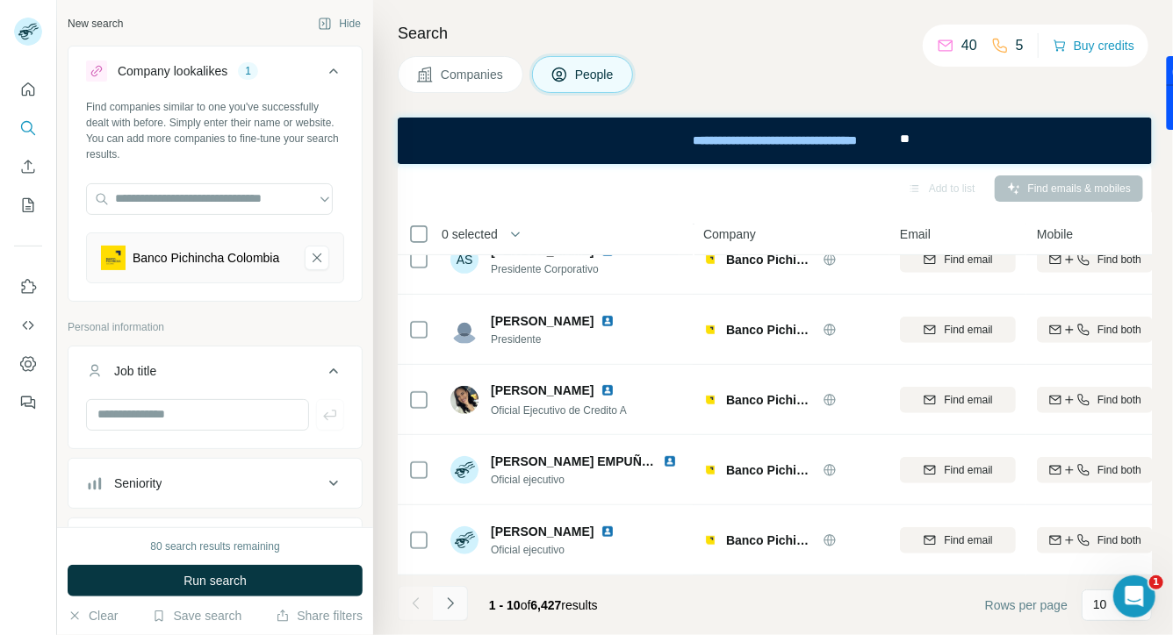
click at [460, 607] on button "Navigate to next page" at bounding box center [450, 603] width 35 height 35
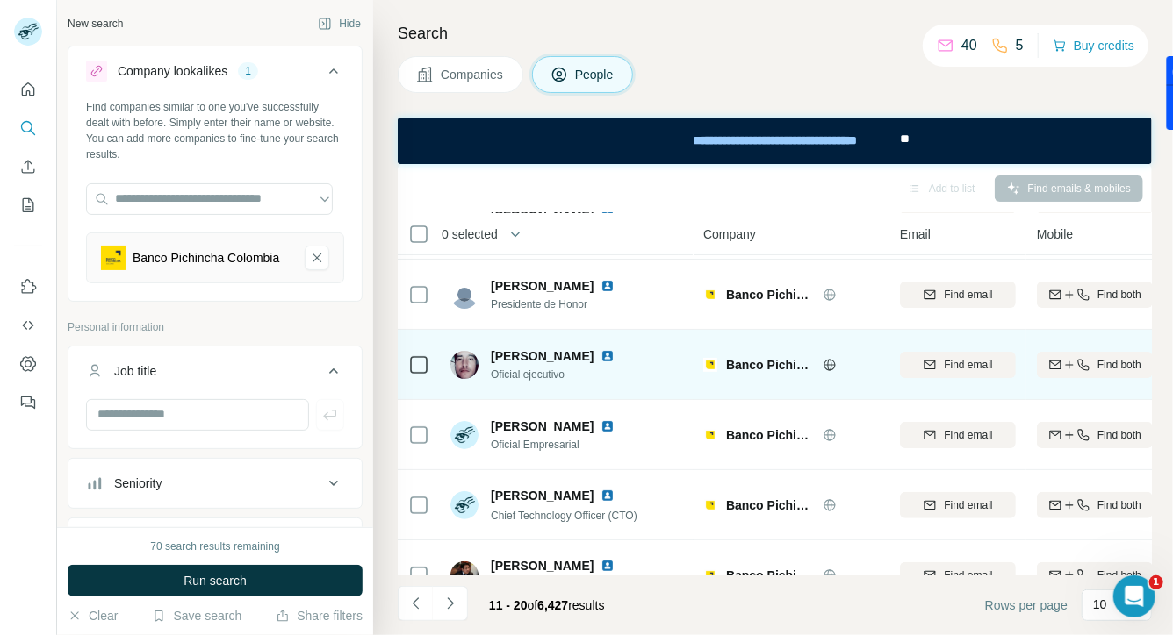
scroll to position [0, 0]
